Goal: Ask a question

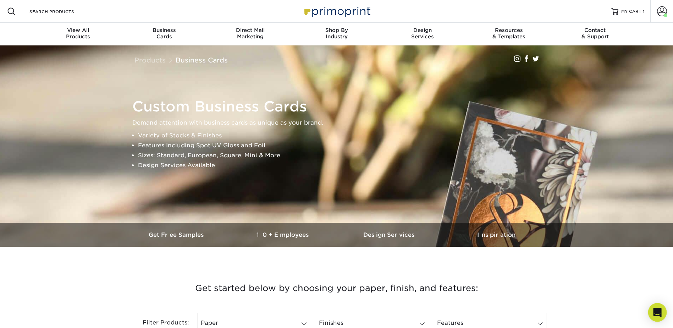
click at [658, 314] on icon "Open Intercom Messenger" at bounding box center [657, 312] width 8 height 9
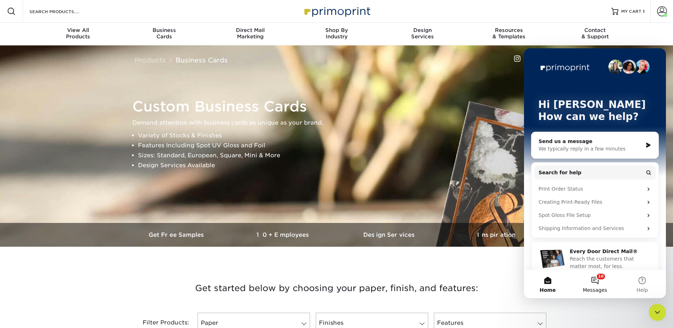
click at [595, 284] on button "10 Messages" at bounding box center [594, 284] width 47 height 28
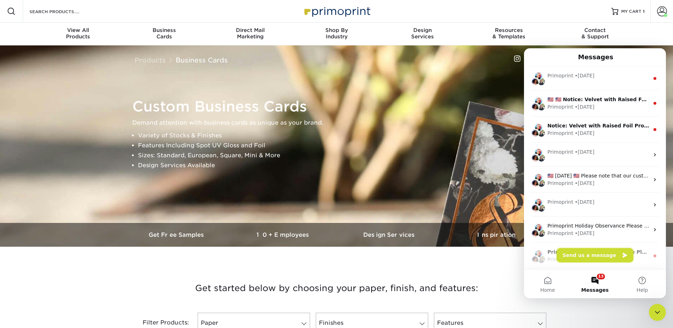
click at [594, 253] on button "Send us a message" at bounding box center [595, 255] width 77 height 14
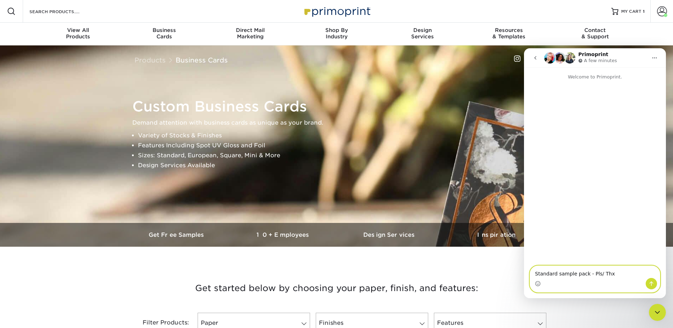
paste textarea "Hello Branding [PERSON_NAME] [STREET_ADDRESS]"
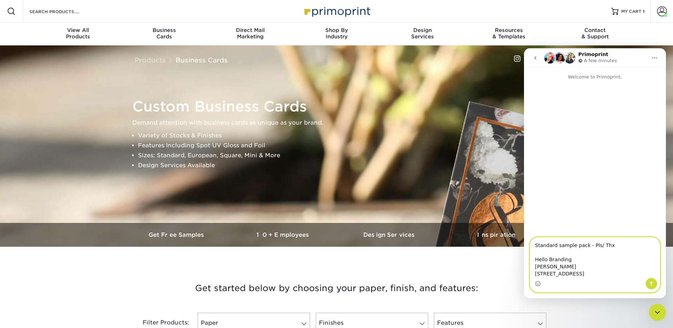
click at [555, 268] on textarea "Standard sample pack - Pls/ Thx Hello Branding [PERSON_NAME] [STREET_ADDRESS]" at bounding box center [595, 257] width 130 height 40
click at [602, 275] on textarea "Standard sample pack - Pls/ Thx Hello Branding [PERSON_NAME] [STREET_ADDRESS]" at bounding box center [595, 257] width 130 height 40
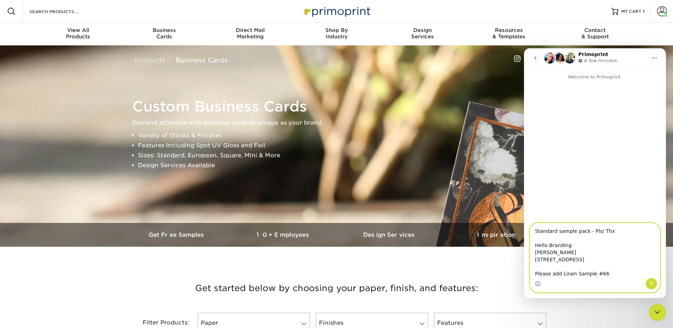
type textarea "Standard sample pack - Pls/ Thx Hello Branding [PERSON_NAME] [STREET_ADDRESS] P…"
click at [654, 283] on button "Send a message…" at bounding box center [651, 283] width 11 height 11
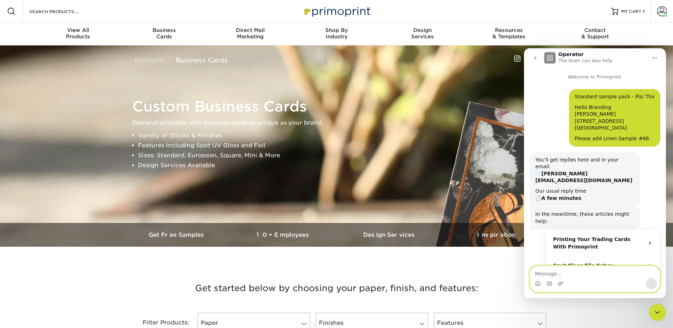
scroll to position [33, 0]
